Goal: Contribute content: Contribute content

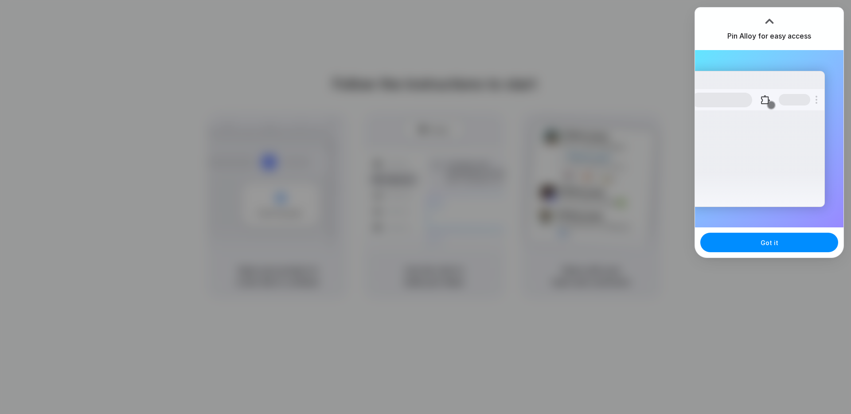
click at [799, 17] on div "Pin Alloy for easy access" at bounding box center [769, 29] width 148 height 43
click at [769, 18] on div at bounding box center [769, 21] width 13 height 13
click at [776, 246] on button "Got it" at bounding box center [769, 242] width 138 height 19
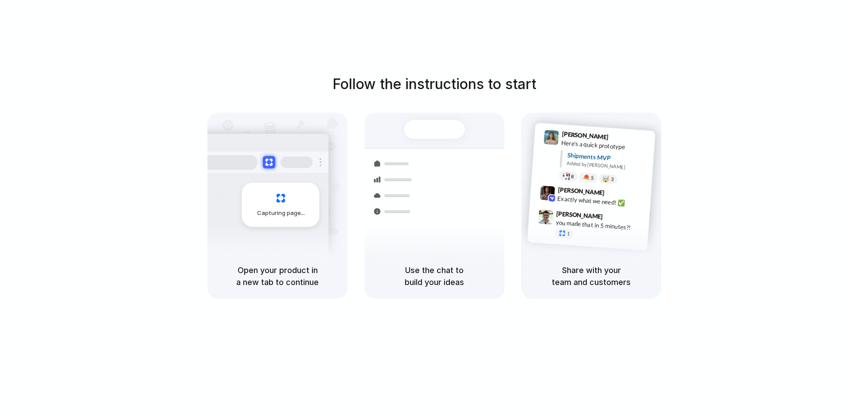
click at [304, 203] on div "Capturing page" at bounding box center [281, 205] width 78 height 44
click at [438, 192] on div "Container from [GEOGRAPHIC_DATA] 40ft • ETA [DATE] • In transit Express deliver…" at bounding box center [467, 245] width 94 height 124
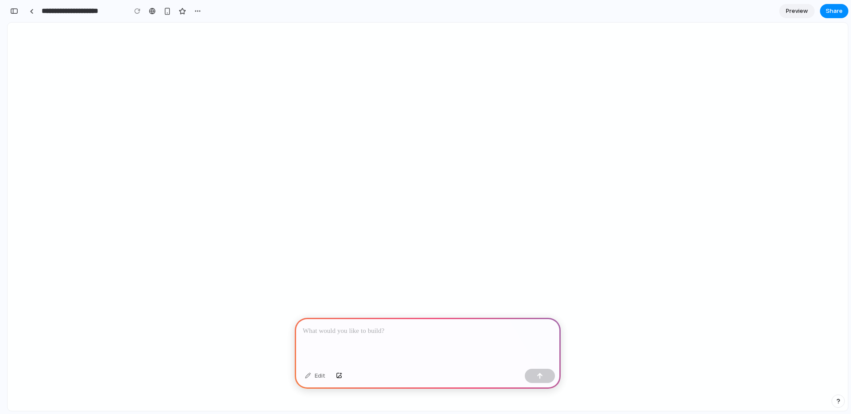
click at [345, 331] on p at bounding box center [428, 331] width 250 height 11
